Goal: Task Accomplishment & Management: Manage account settings

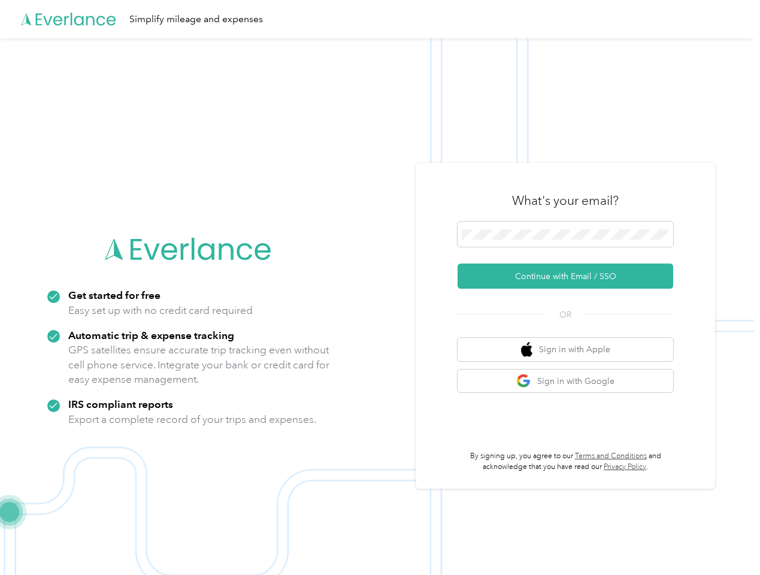
click at [380, 287] on img at bounding box center [377, 325] width 754 height 575
click at [380, 19] on div "Simplify mileage and expenses" at bounding box center [377, 19] width 754 height 38
click at [570, 276] on button "Continue with Email / SSO" at bounding box center [566, 275] width 216 height 25
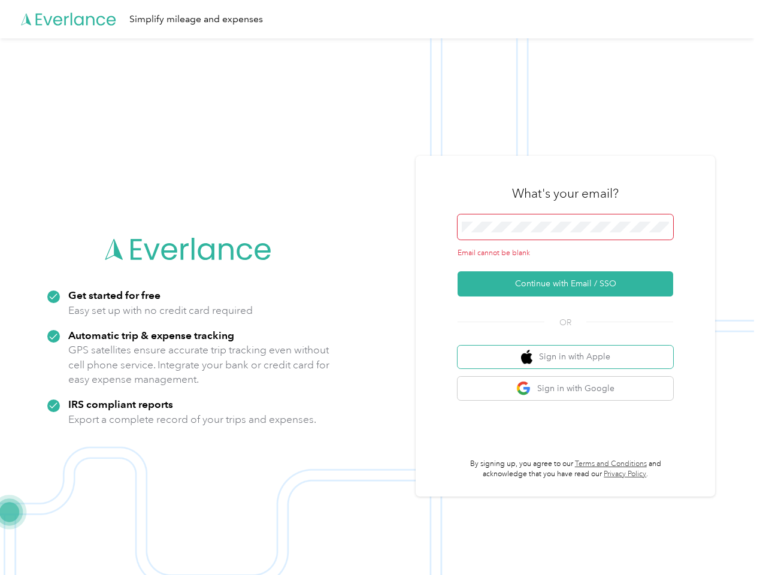
click at [570, 349] on button "Sign in with Apple" at bounding box center [566, 357] width 216 height 23
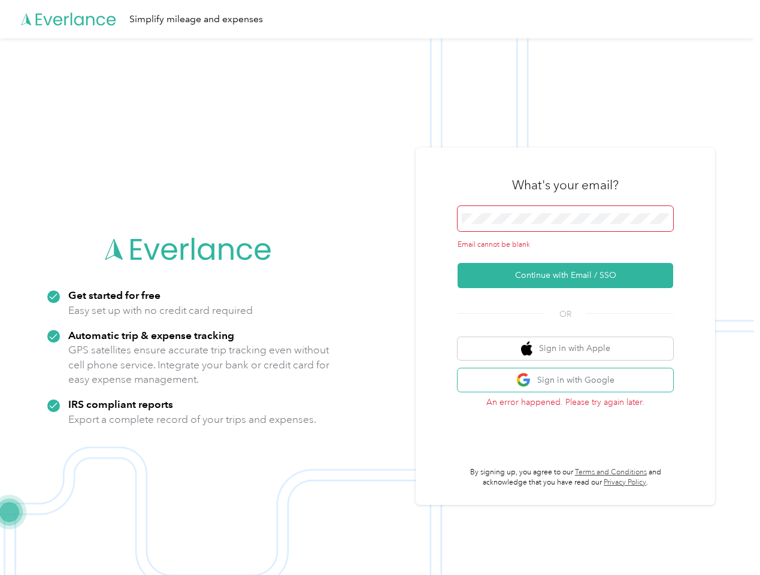
click at [570, 381] on button "Sign in with Google" at bounding box center [566, 379] width 216 height 23
